Goal: Transaction & Acquisition: Book appointment/travel/reservation

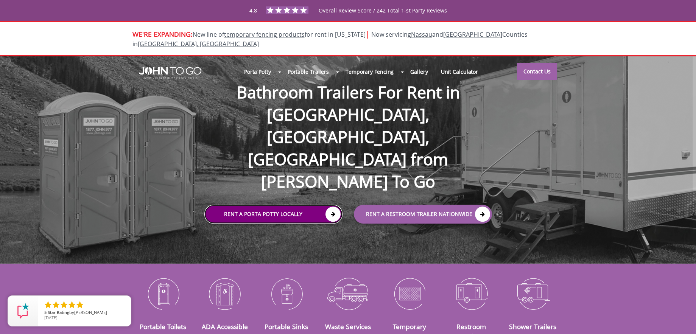
click at [253, 205] on link "Rent a Porta Potty Locally" at bounding box center [273, 214] width 138 height 19
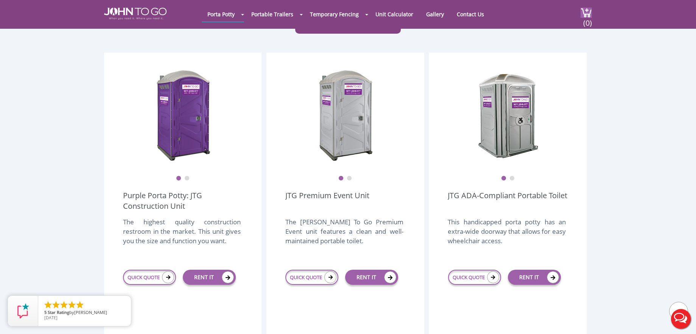
scroll to position [265, 0]
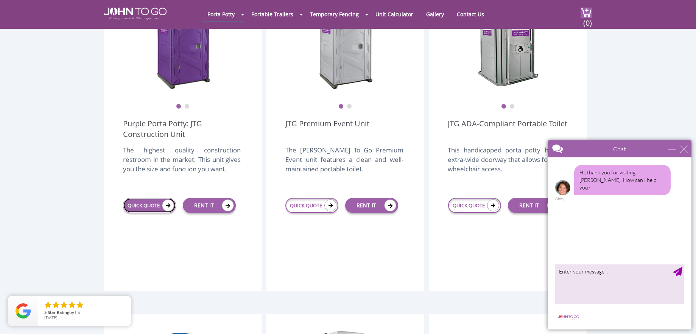
click at [139, 198] on link "QUICK QUOTE" at bounding box center [149, 205] width 53 height 15
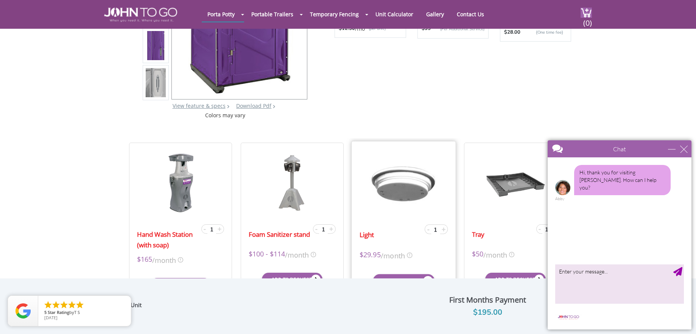
scroll to position [151, 0]
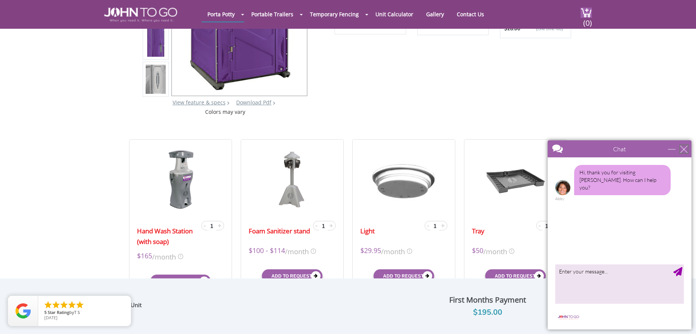
click at [686, 148] on div "close" at bounding box center [684, 149] width 8 height 8
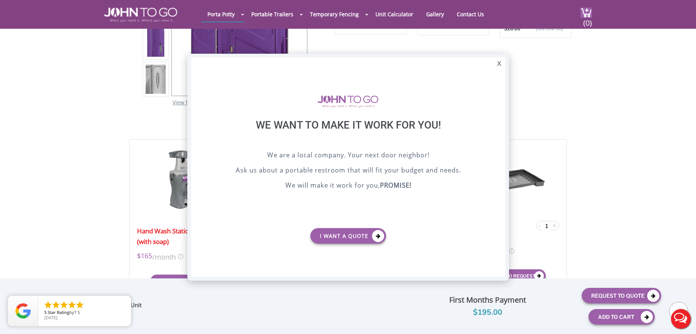
scroll to position [0, 0]
click at [496, 64] on div "X" at bounding box center [499, 64] width 12 height 13
